Goal: Find specific page/section: Find specific page/section

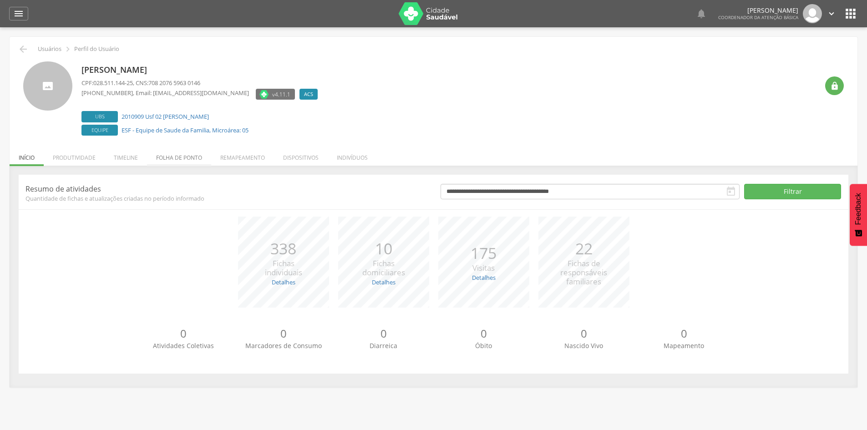
click at [167, 164] on li "Folha de ponto" at bounding box center [179, 155] width 64 height 21
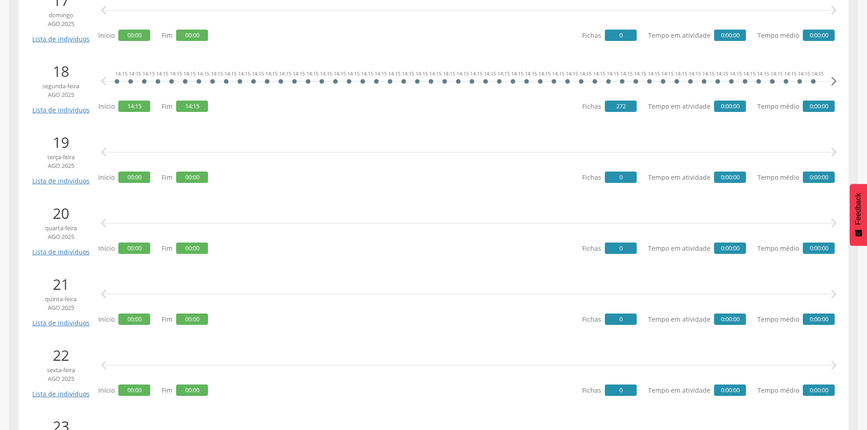
scroll to position [1359, 0]
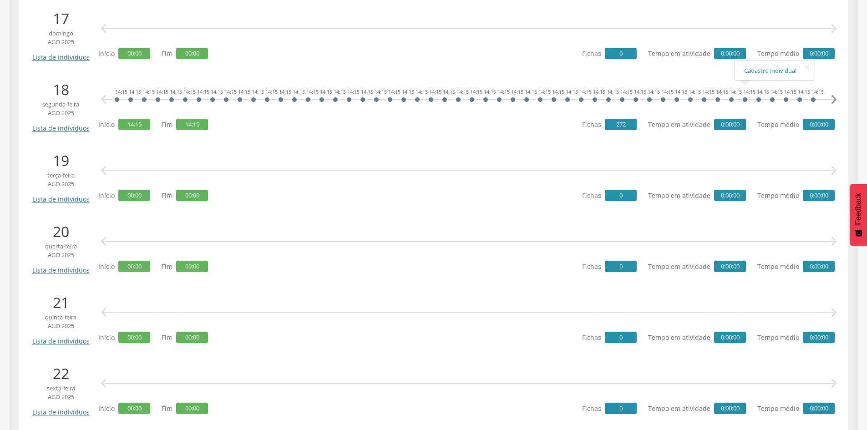
click at [834, 100] on icon "" at bounding box center [833, 100] width 18 height 18
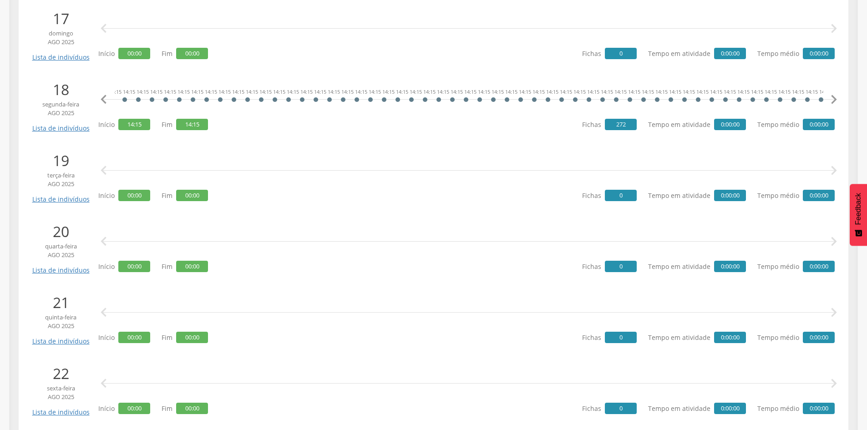
click at [834, 100] on icon "" at bounding box center [833, 100] width 18 height 18
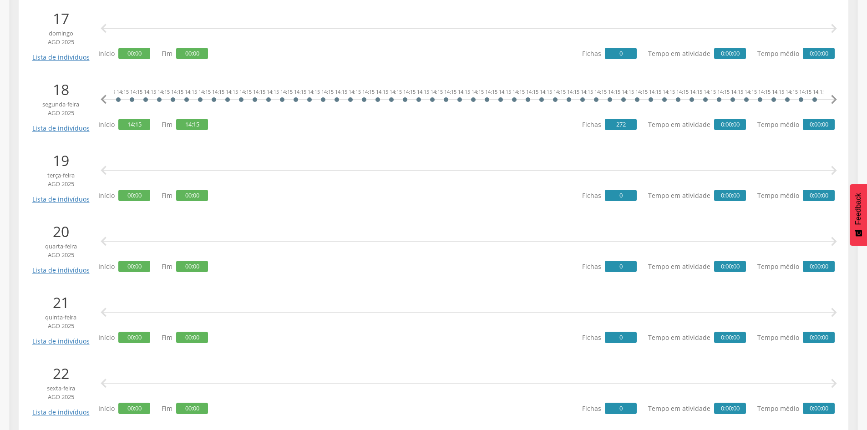
click at [834, 100] on icon "" at bounding box center [833, 100] width 18 height 18
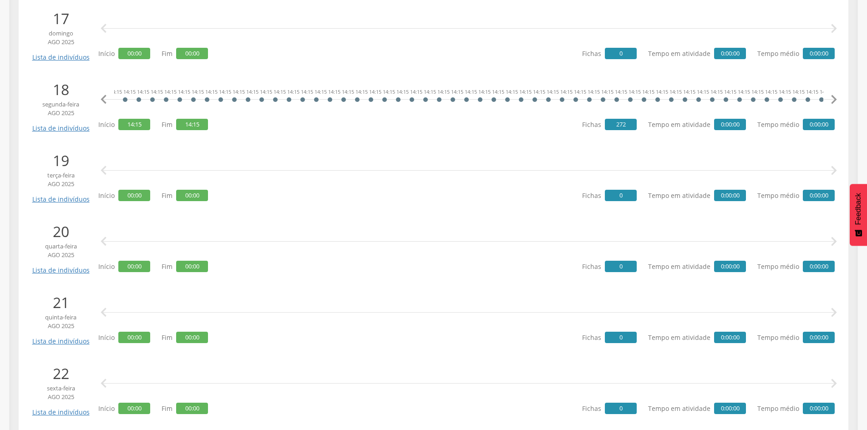
click at [834, 100] on icon "" at bounding box center [833, 100] width 18 height 18
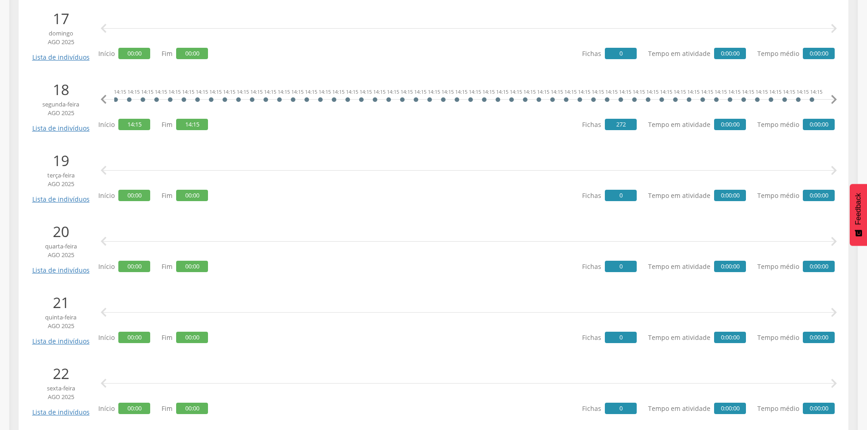
click at [834, 100] on icon "" at bounding box center [833, 100] width 18 height 18
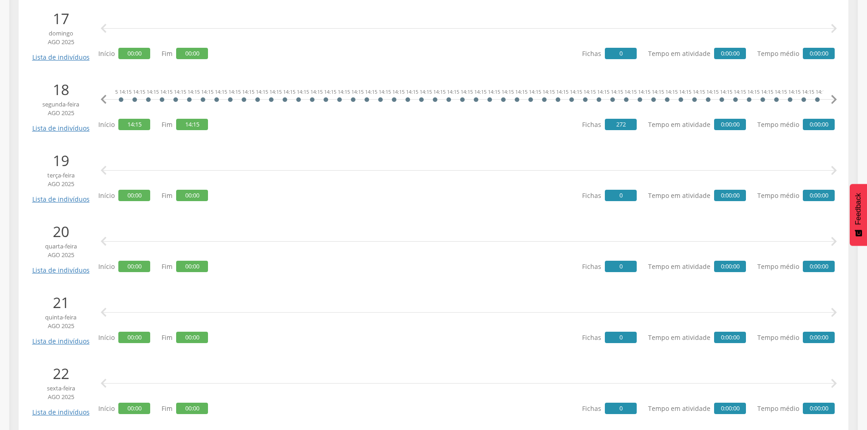
click at [834, 100] on icon "" at bounding box center [833, 100] width 18 height 18
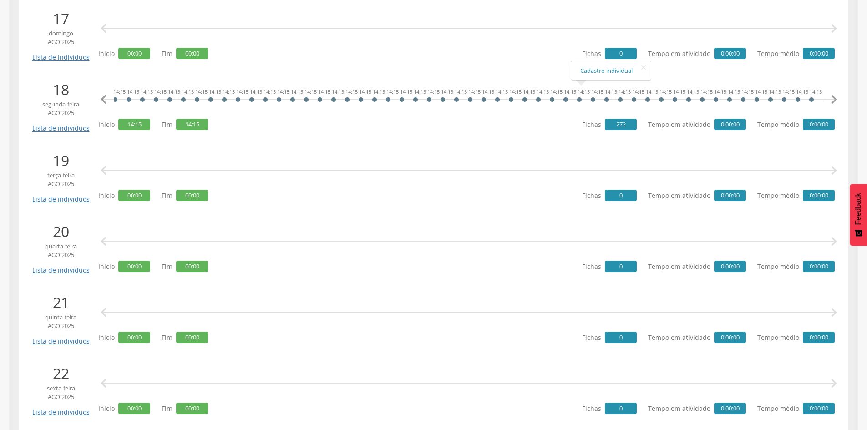
scroll to position [0, 2597]
click at [68, 126] on link "Lista de indivíduos" at bounding box center [60, 125] width 61 height 16
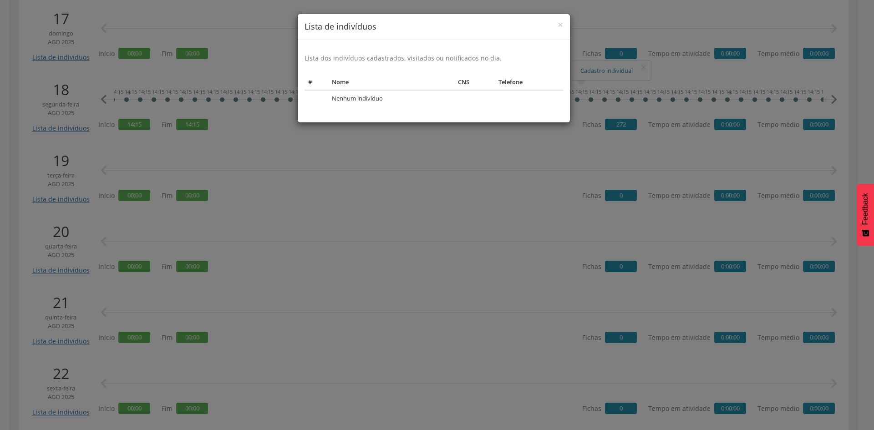
click at [361, 131] on div "× Lista de indivíduos Lista dos indivíduos cadastrados, visitados ou notificado…" at bounding box center [437, 215] width 874 height 430
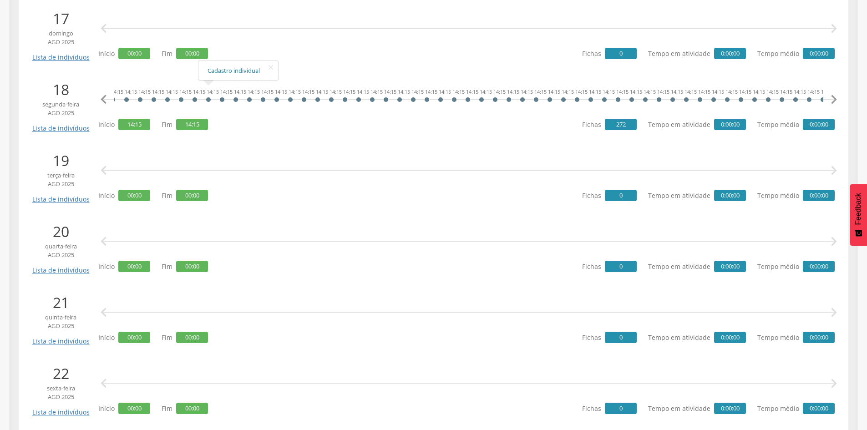
click at [225, 70] on link "Cadastro individual" at bounding box center [237, 70] width 61 height 11
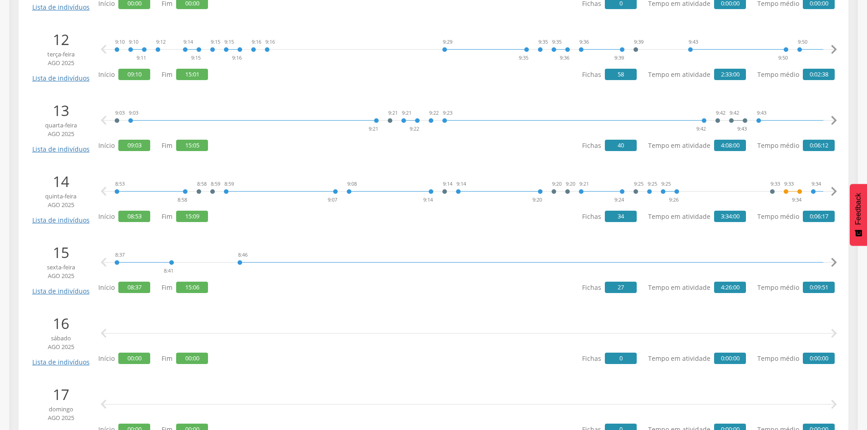
scroll to position [1359, 0]
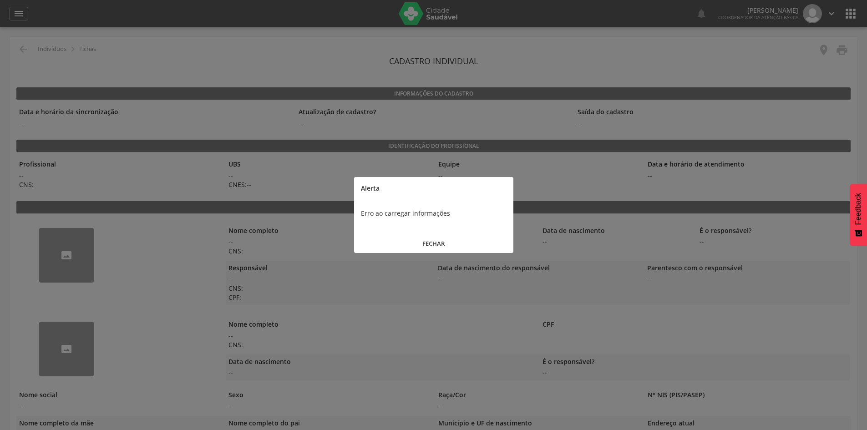
click at [436, 245] on button "FECHAR" at bounding box center [433, 244] width 159 height 20
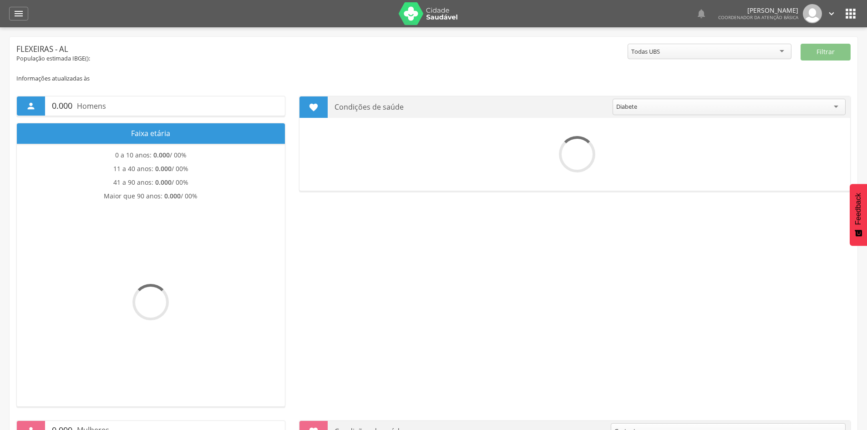
click at [847, 17] on icon "" at bounding box center [850, 13] width 15 height 15
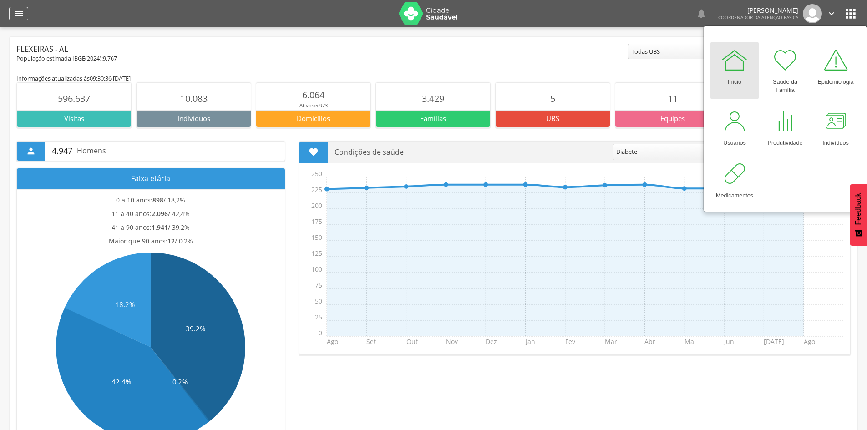
click at [19, 16] on icon "" at bounding box center [18, 13] width 11 height 11
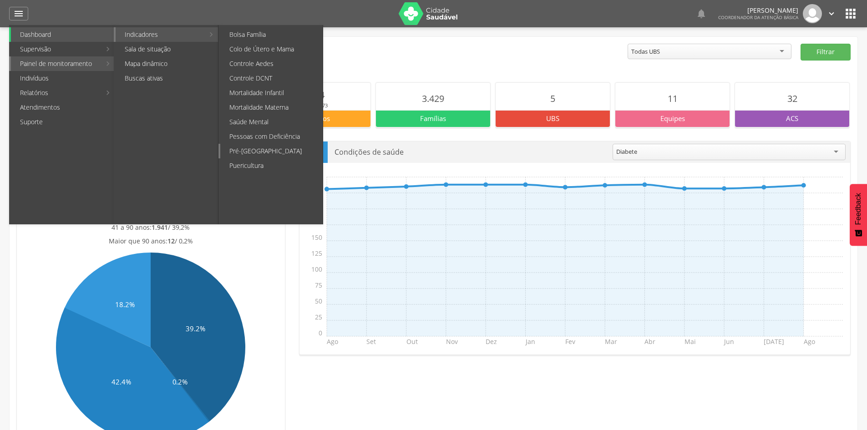
click at [245, 150] on link "Pré-[GEOGRAPHIC_DATA]" at bounding box center [271, 151] width 102 height 15
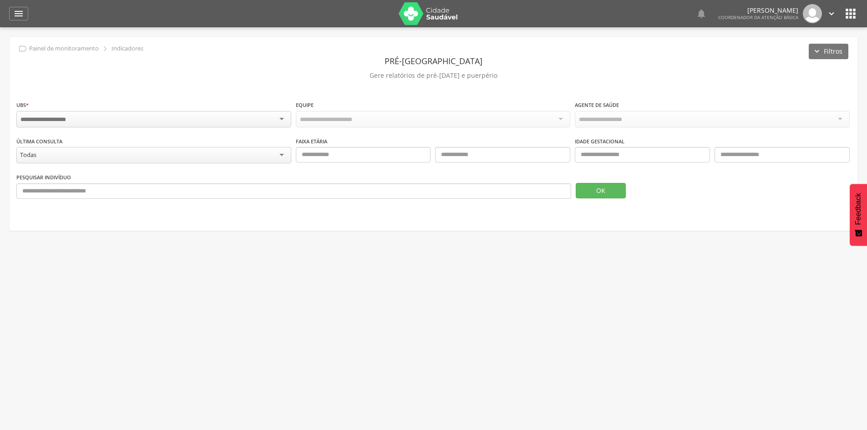
click at [269, 119] on div at bounding box center [153, 119] width 275 height 16
click at [191, 155] on div "Todas" at bounding box center [153, 155] width 275 height 16
click at [191, 155] on div "Todas" at bounding box center [153, 154] width 275 height 15
click at [356, 264] on div " Supervisão  Distritos  Ubs Coordenador: - Flexeiras / AL Intervalo de Tempo…" at bounding box center [433, 242] width 867 height 430
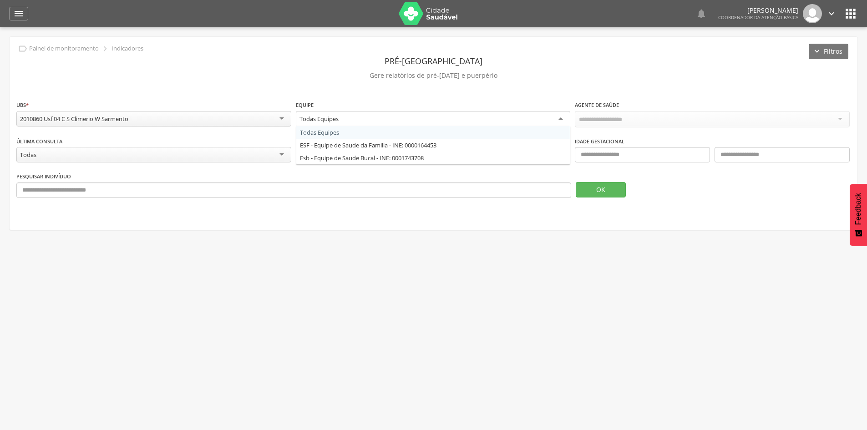
click at [543, 116] on div "Todas Equipes" at bounding box center [433, 119] width 275 height 16
drag, startPoint x: 543, startPoint y: 116, endPoint x: 596, endPoint y: 192, distance: 92.9
click at [596, 192] on fieldset "**********" at bounding box center [433, 152] width 834 height 105
click at [596, 192] on button "OK" at bounding box center [601, 189] width 50 height 15
